Goal: Find specific page/section: Find specific page/section

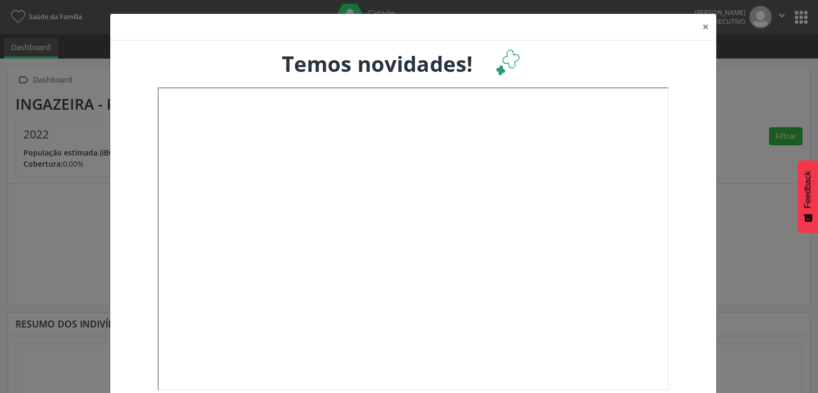
click at [743, 112] on div "× Temos novidades!" at bounding box center [409, 196] width 818 height 393
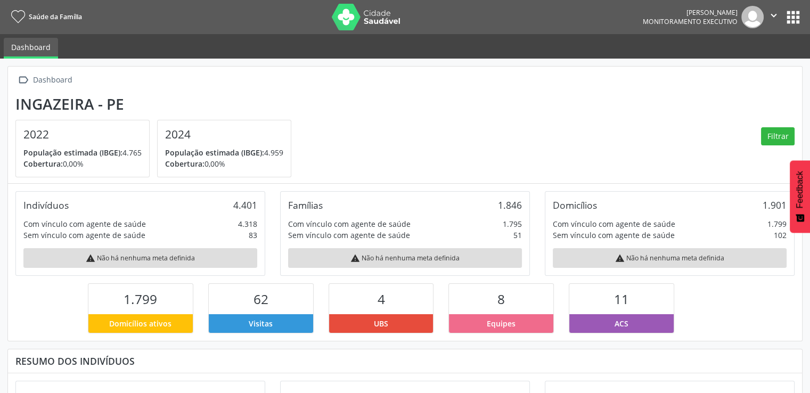
click at [792, 10] on button "apps" at bounding box center [793, 17] width 19 height 19
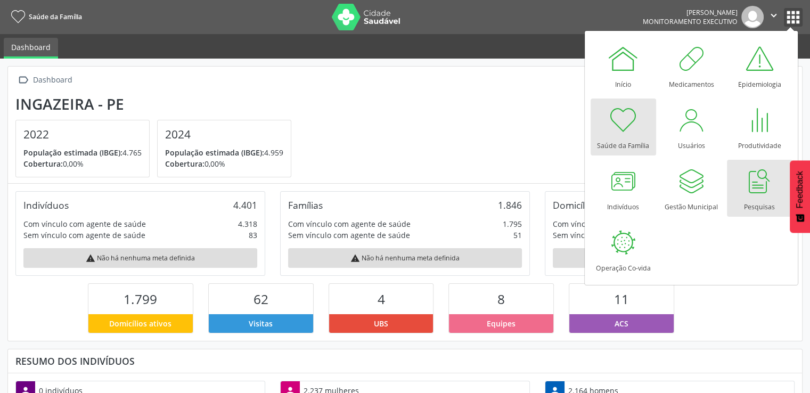
scroll to position [175, 265]
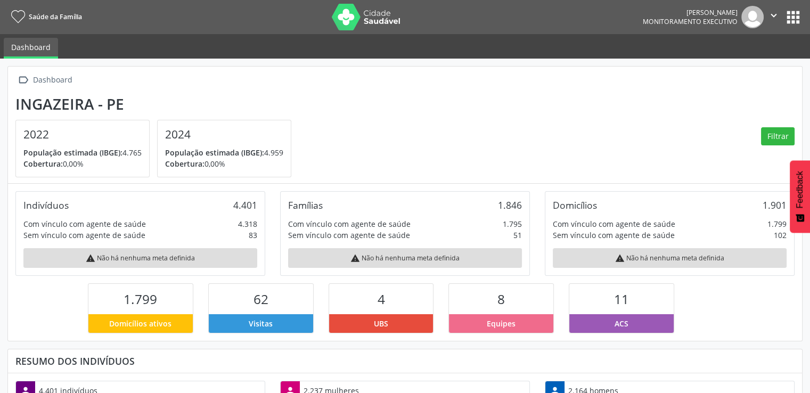
click at [784, 15] on button "apps" at bounding box center [793, 17] width 19 height 19
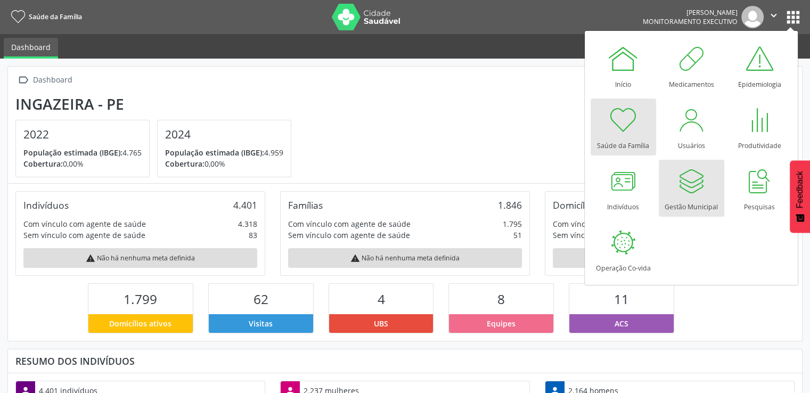
click at [703, 184] on div at bounding box center [691, 181] width 32 height 32
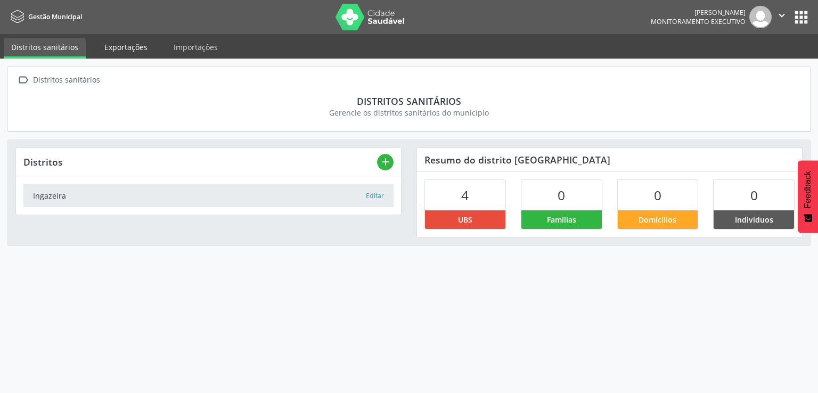
click at [132, 51] on link "Exportações" at bounding box center [126, 47] width 58 height 19
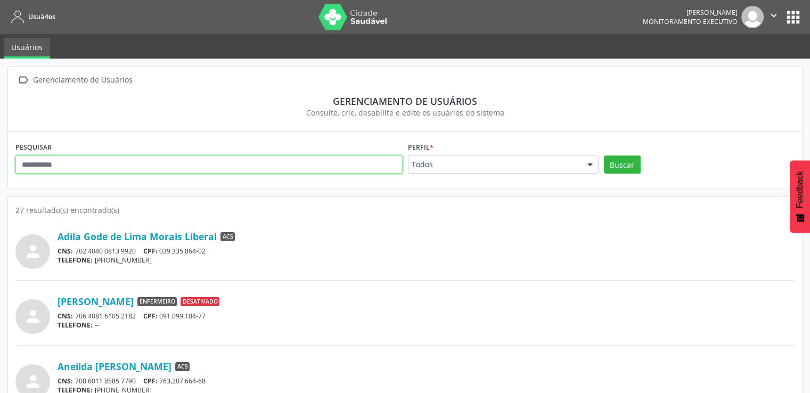
click at [302, 169] on input "text" at bounding box center [208, 164] width 387 height 18
type input "*******"
click at [604, 155] on button "Buscar" at bounding box center [622, 164] width 37 height 18
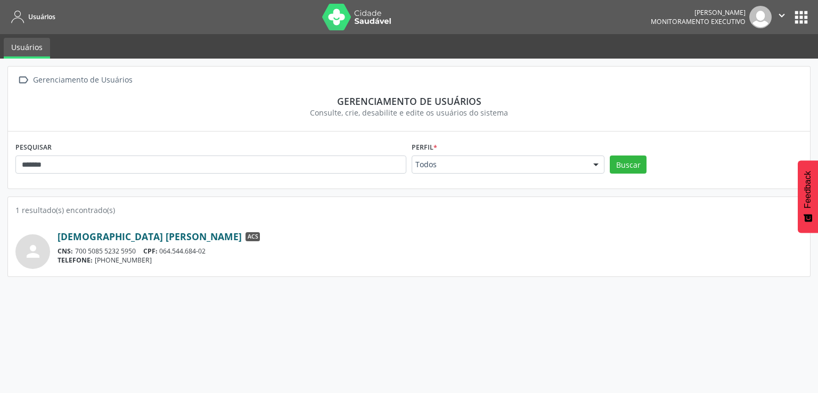
click at [178, 237] on link "Germana Cristina Torres Mendes" at bounding box center [150, 237] width 184 height 12
click at [674, 9] on div "[PERSON_NAME]" at bounding box center [698, 12] width 95 height 9
click at [708, 26] on div "Samiramys Almeida Lima Gomes de Araujo Monitoramento Executivo" at bounding box center [711, 17] width 121 height 22
click at [779, 10] on icon "" at bounding box center [782, 16] width 12 height 12
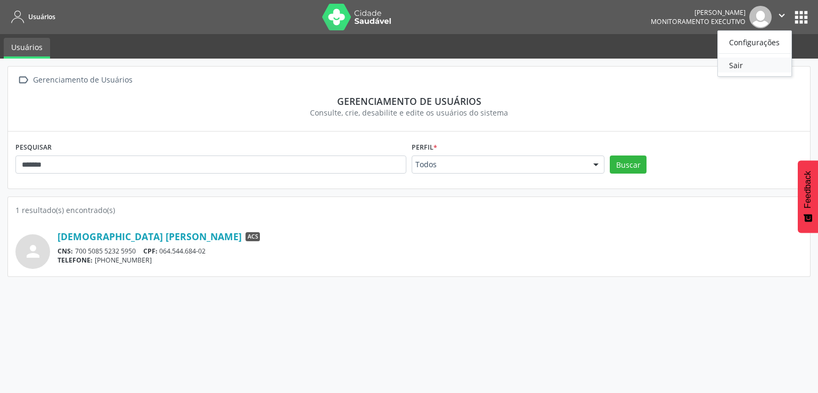
click at [753, 60] on link "Sair" at bounding box center [754, 65] width 73 height 15
